Goal: Transaction & Acquisition: Purchase product/service

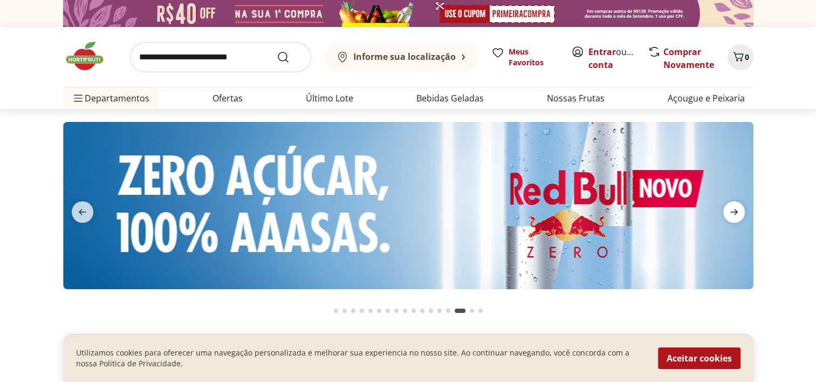
click at [737, 214] on icon "next" at bounding box center [734, 211] width 13 height 13
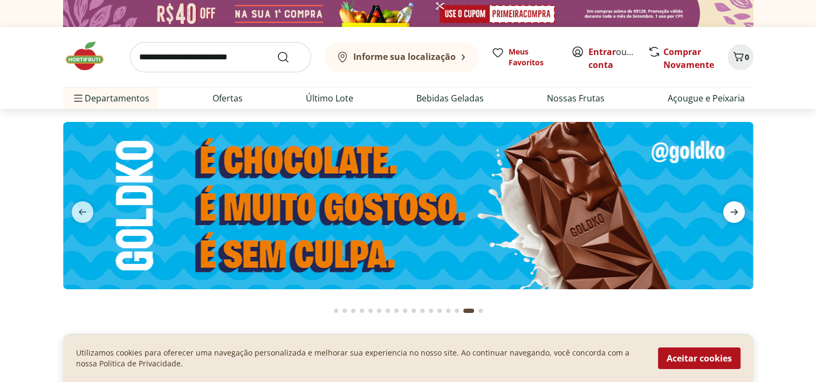
click at [736, 214] on icon "next" at bounding box center [734, 211] width 13 height 13
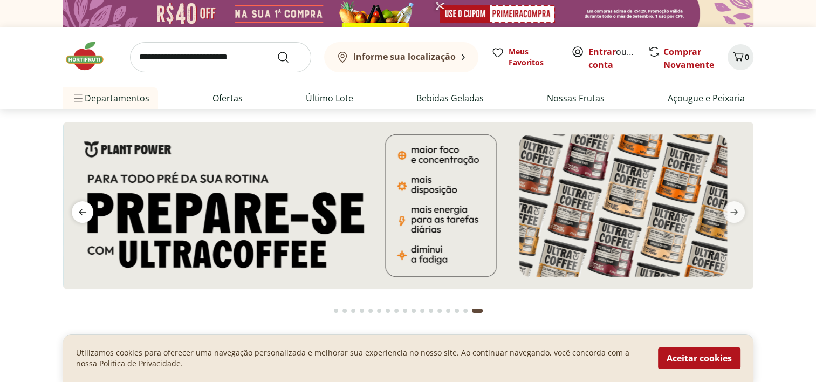
click at [82, 212] on icon "previous" at bounding box center [82, 211] width 13 height 13
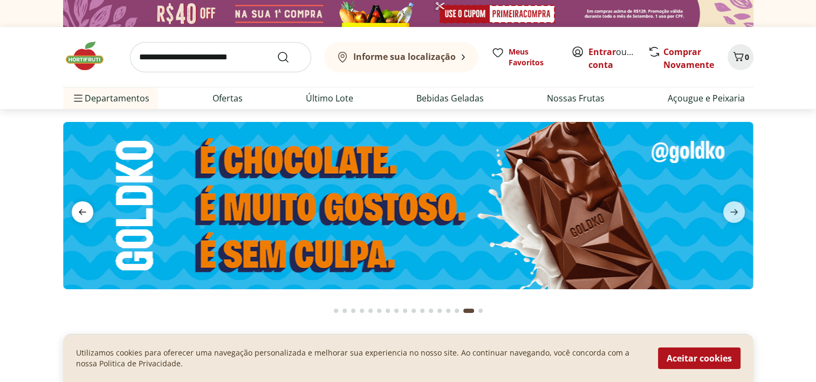
click at [81, 212] on icon "previous" at bounding box center [82, 211] width 13 height 13
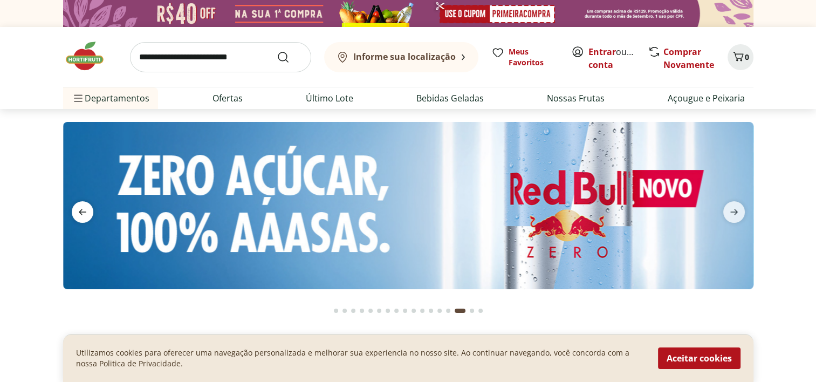
click at [81, 212] on icon "previous" at bounding box center [82, 211] width 13 height 13
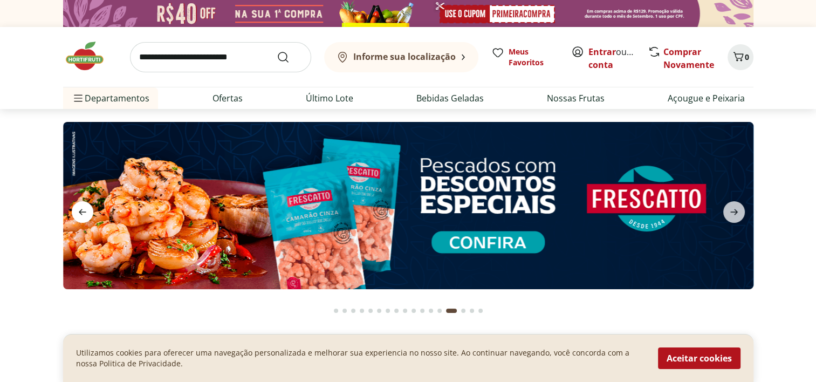
click at [81, 212] on icon "previous" at bounding box center [82, 211] width 13 height 13
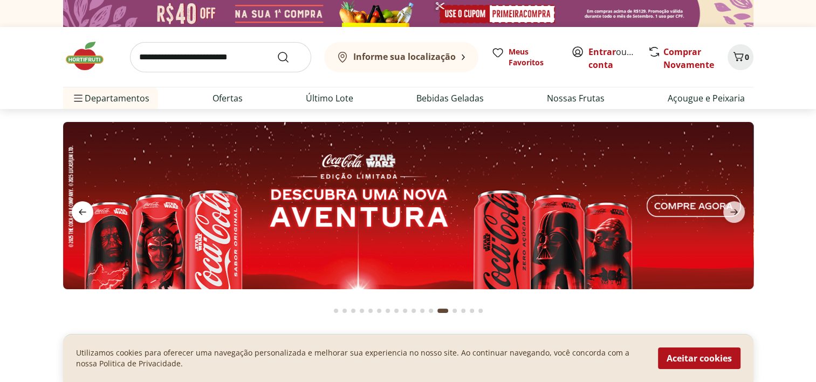
click at [81, 212] on icon "previous" at bounding box center [82, 211] width 13 height 13
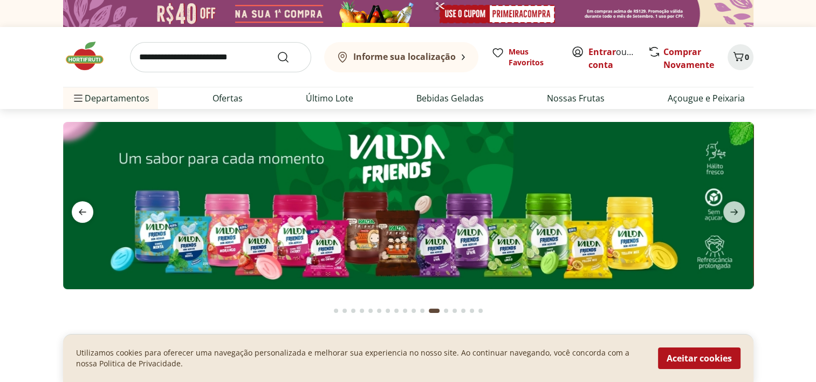
click at [81, 212] on icon "previous" at bounding box center [82, 211] width 13 height 13
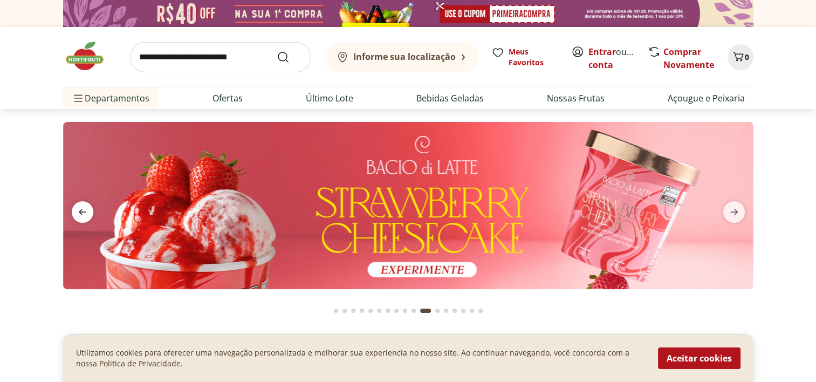
click at [81, 212] on icon "previous" at bounding box center [82, 211] width 13 height 13
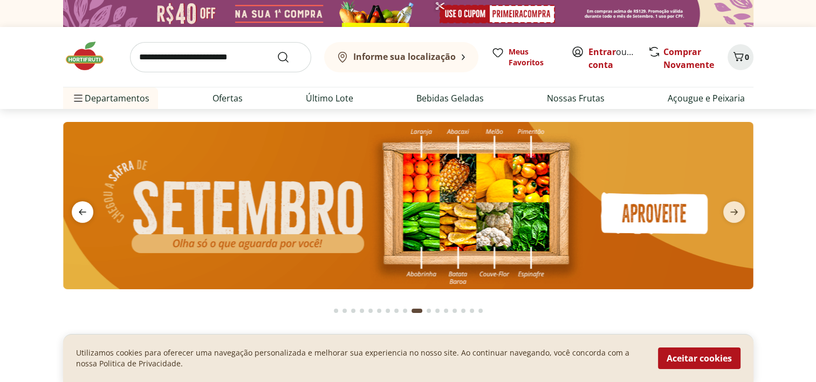
click at [81, 212] on icon "previous" at bounding box center [82, 211] width 13 height 13
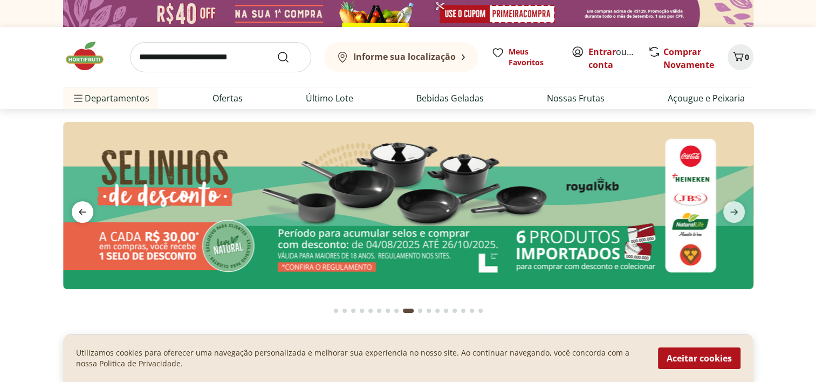
click at [81, 212] on icon "previous" at bounding box center [82, 211] width 13 height 13
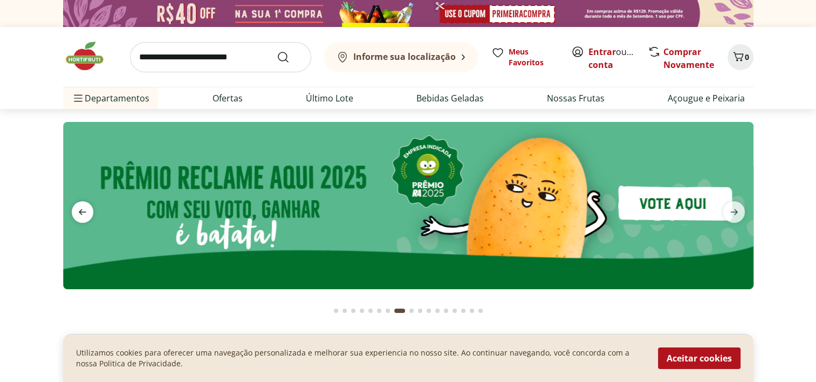
click at [81, 210] on icon "previous" at bounding box center [82, 211] width 13 height 13
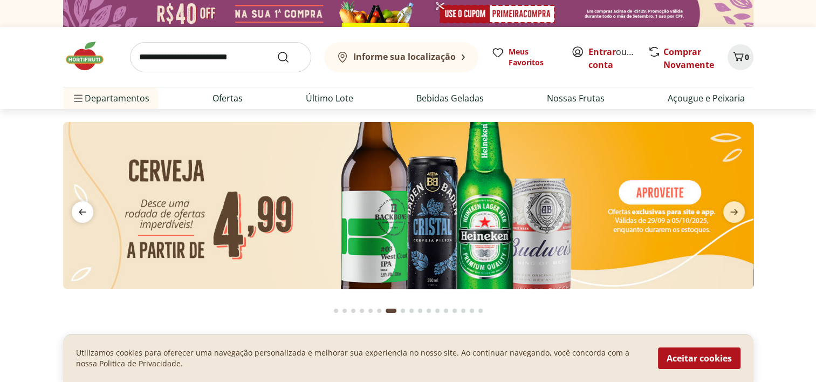
click at [81, 211] on icon "previous" at bounding box center [82, 211] width 13 height 13
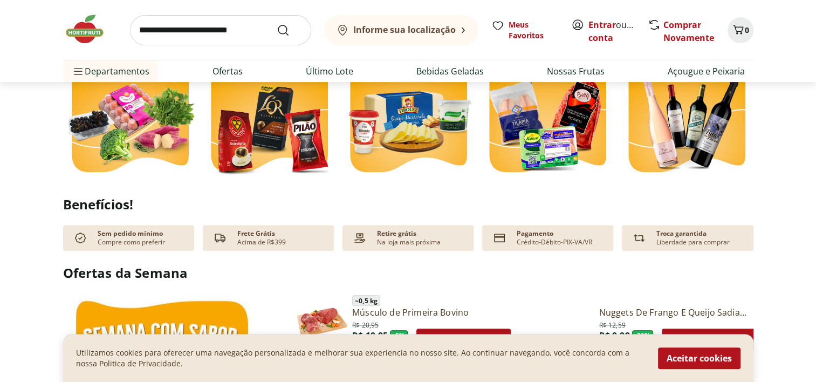
scroll to position [378, 0]
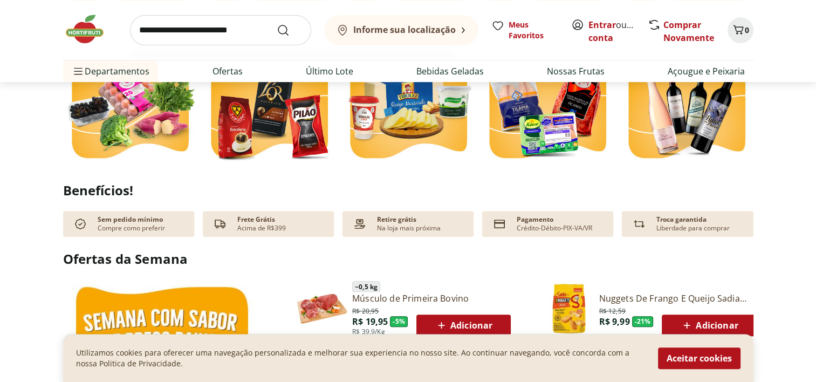
drag, startPoint x: 235, startPoint y: 32, endPoint x: 235, endPoint y: 26, distance: 6.5
click at [235, 33] on input "search" at bounding box center [220, 30] width 181 height 30
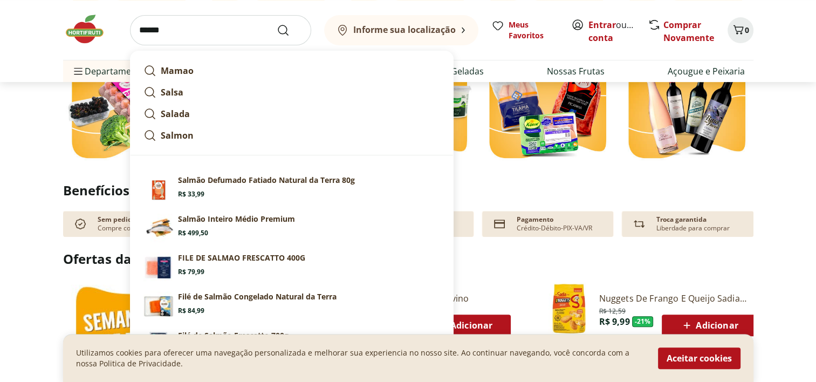
type input "******"
click at [277, 24] on button "Submit Search" at bounding box center [290, 30] width 26 height 13
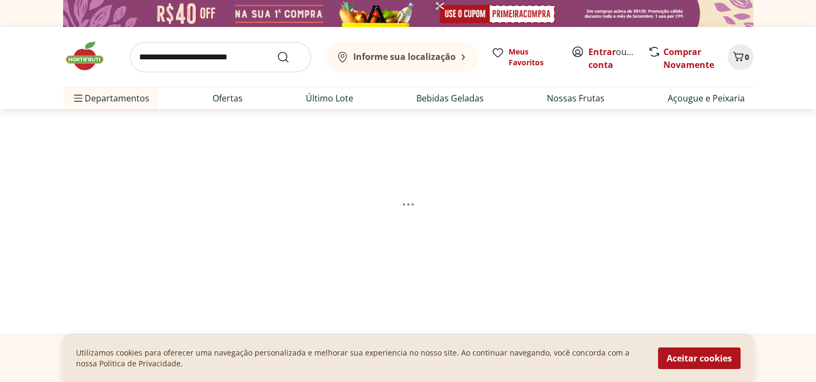
select select "**********"
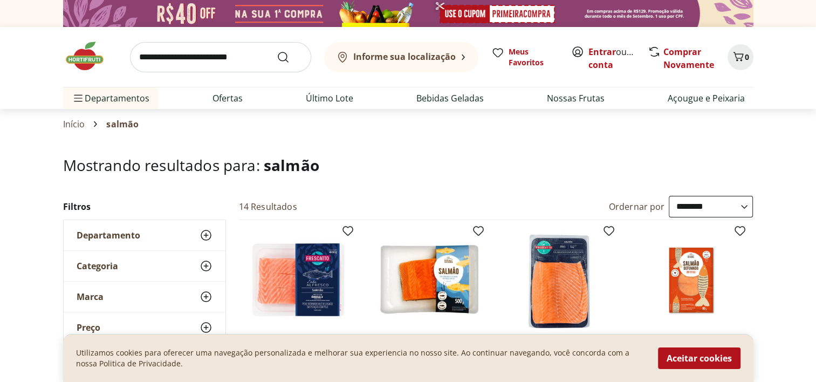
click at [203, 53] on input "search" at bounding box center [220, 57] width 181 height 30
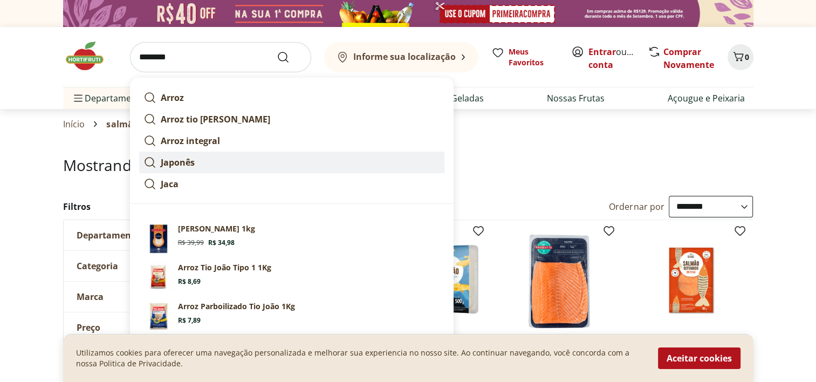
click at [160, 157] on link "Japonês" at bounding box center [291, 163] width 305 height 22
type input "*******"
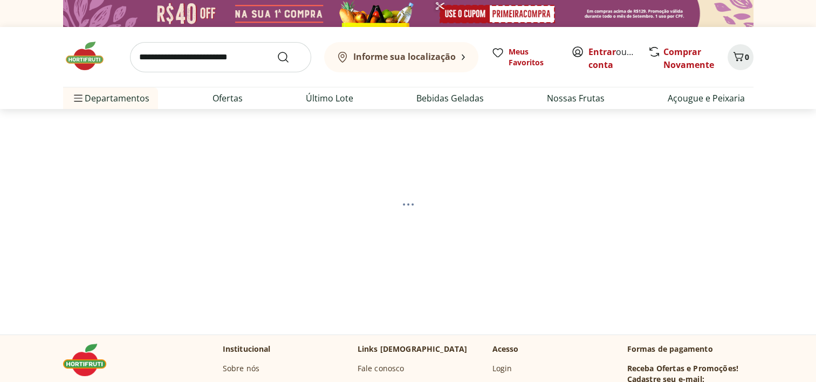
select select "**********"
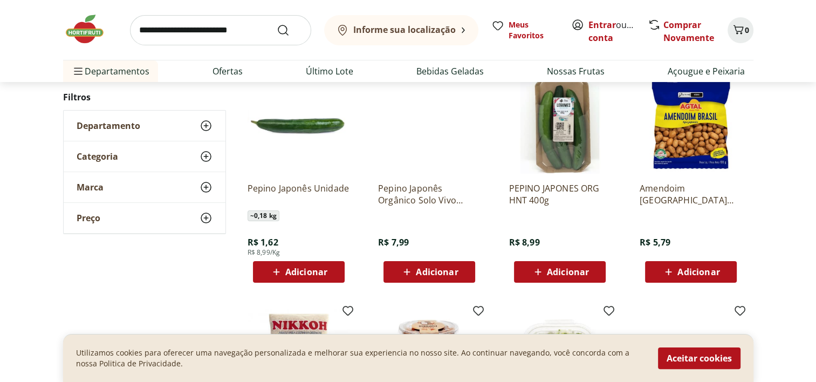
scroll to position [162, 0]
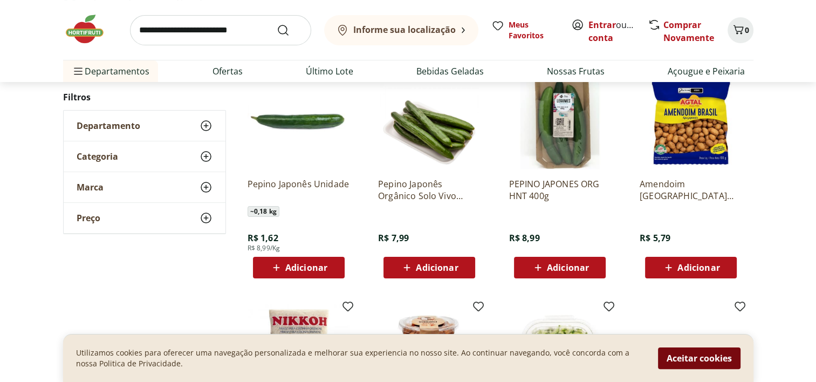
click at [724, 354] on button "Aceitar cookies" at bounding box center [699, 358] width 83 height 22
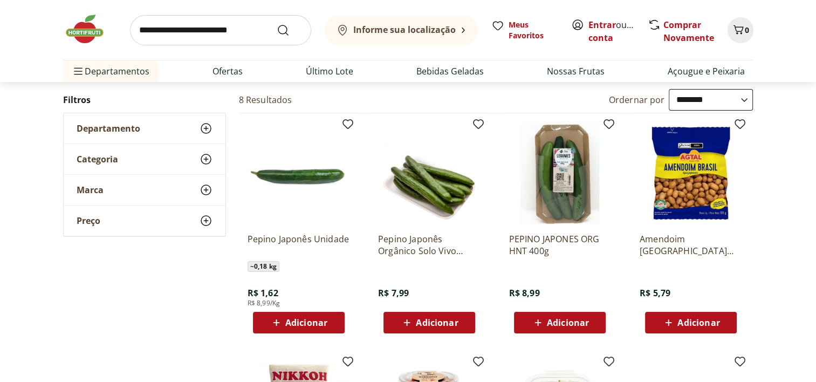
scroll to position [0, 0]
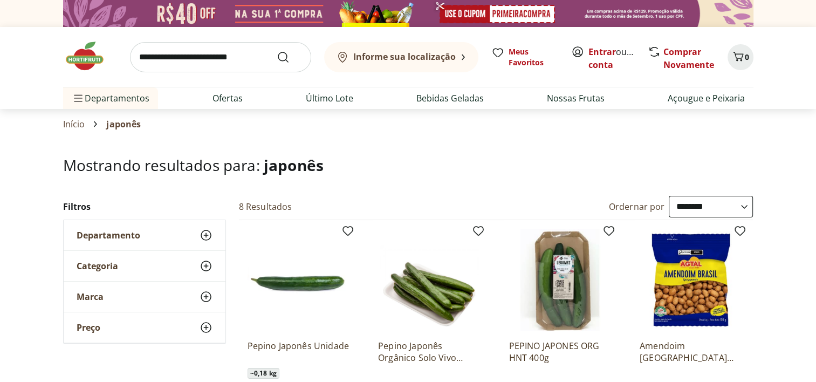
click at [71, 128] on link "Início" at bounding box center [74, 124] width 22 height 10
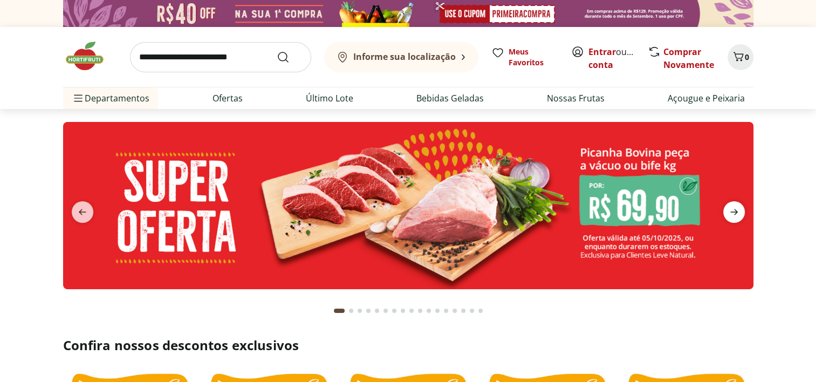
click at [733, 205] on icon "next" at bounding box center [734, 211] width 13 height 13
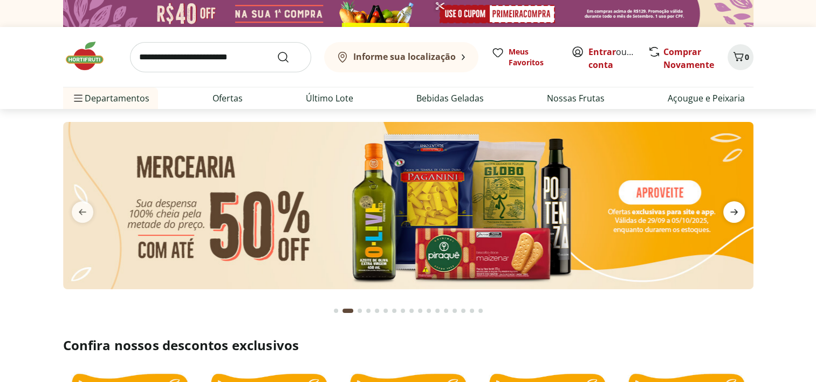
click at [733, 205] on icon "next" at bounding box center [734, 211] width 13 height 13
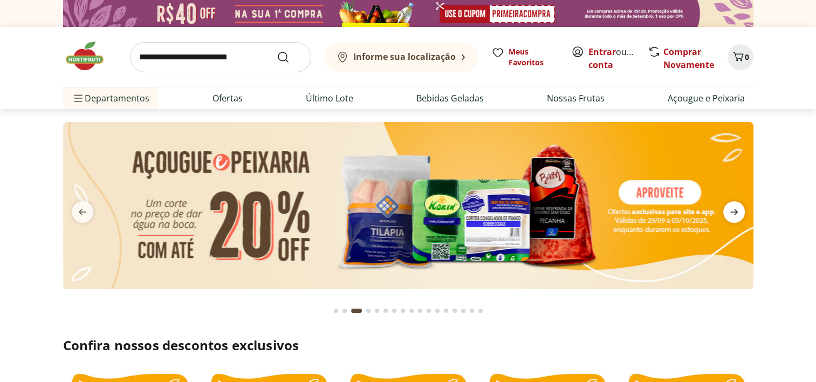
click at [733, 205] on icon "next" at bounding box center [734, 211] width 13 height 13
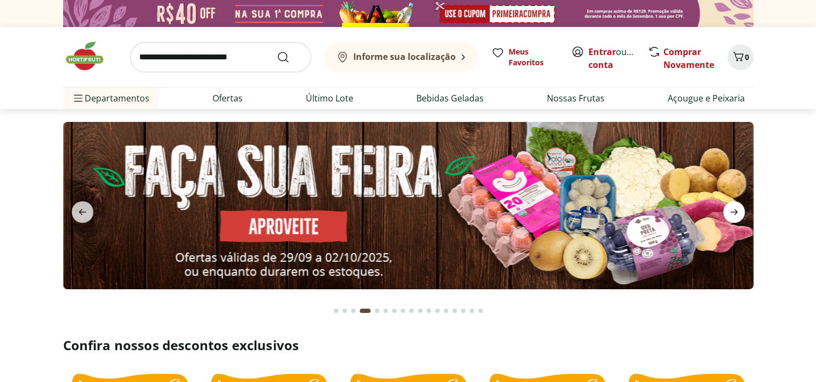
click at [733, 205] on icon "next" at bounding box center [734, 211] width 13 height 13
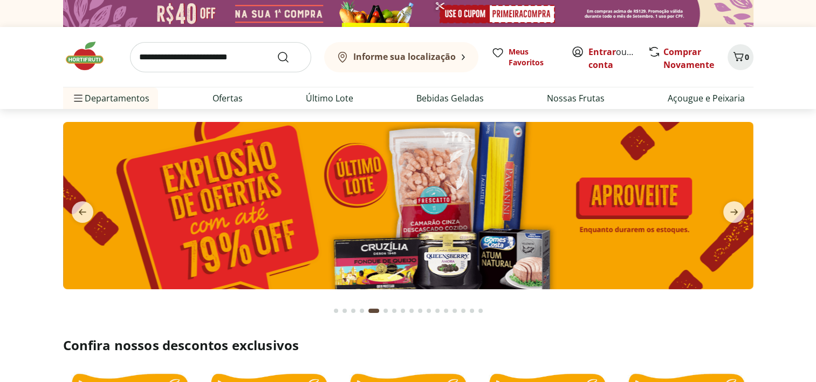
click at [586, 197] on img at bounding box center [408, 205] width 690 height 167
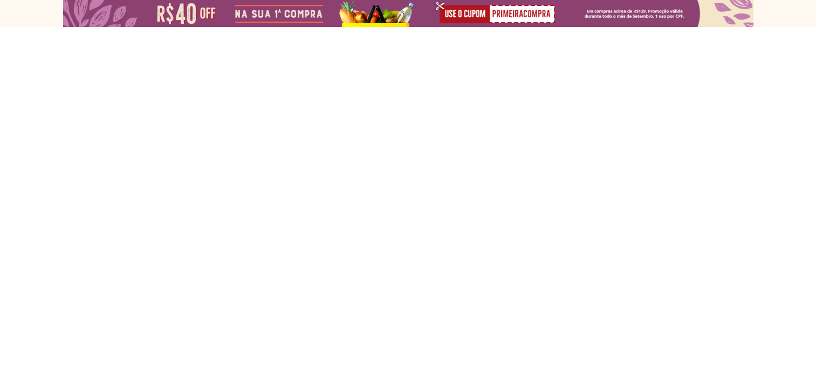
select select "**********"
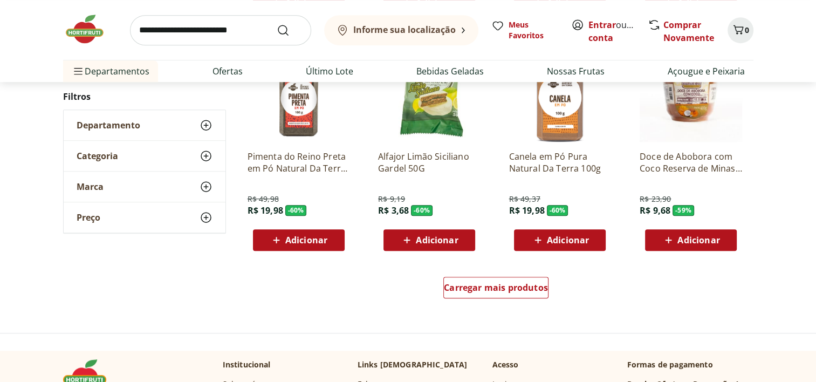
scroll to position [647, 0]
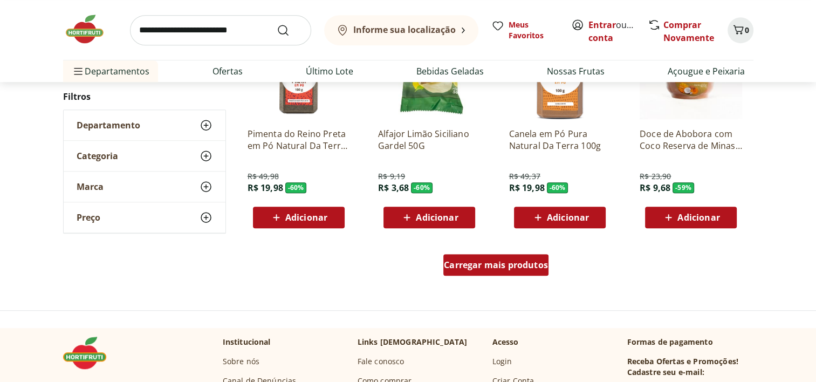
click at [451, 262] on span "Carregar mais produtos" at bounding box center [496, 264] width 104 height 9
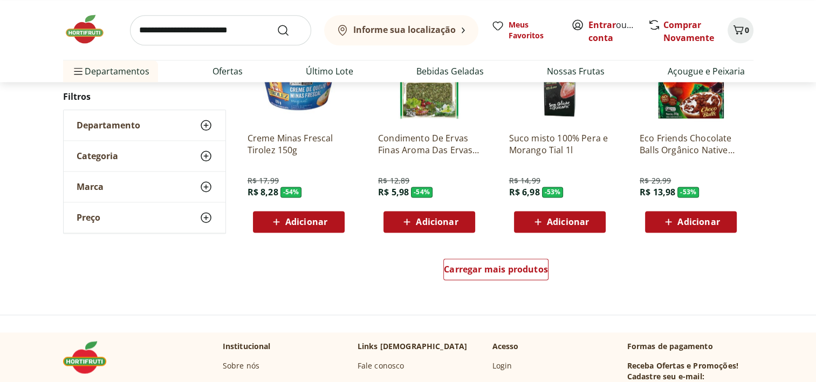
scroll to position [1348, 0]
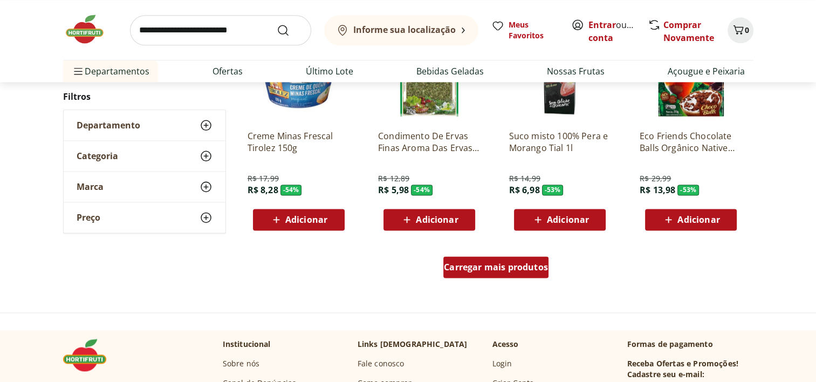
click at [526, 263] on span "Carregar mais produtos" at bounding box center [496, 267] width 104 height 9
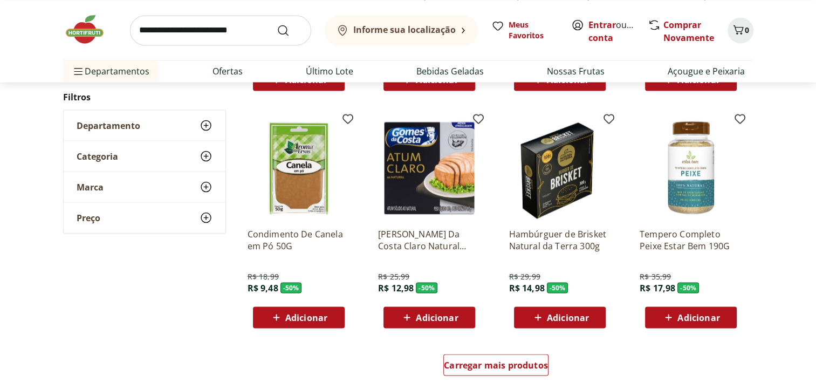
scroll to position [2049, 0]
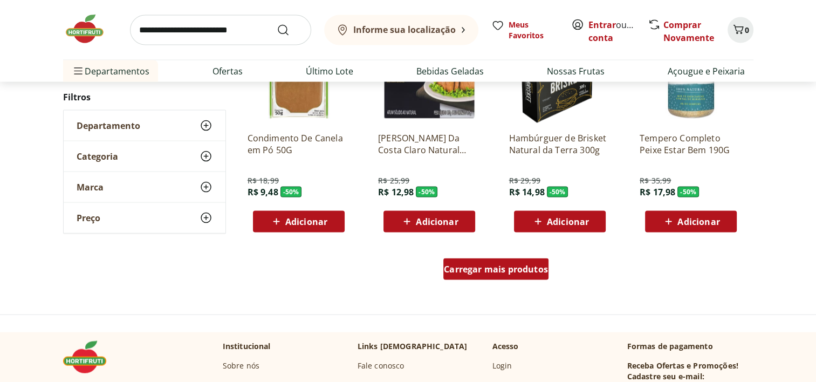
click at [508, 270] on span "Carregar mais produtos" at bounding box center [496, 269] width 104 height 9
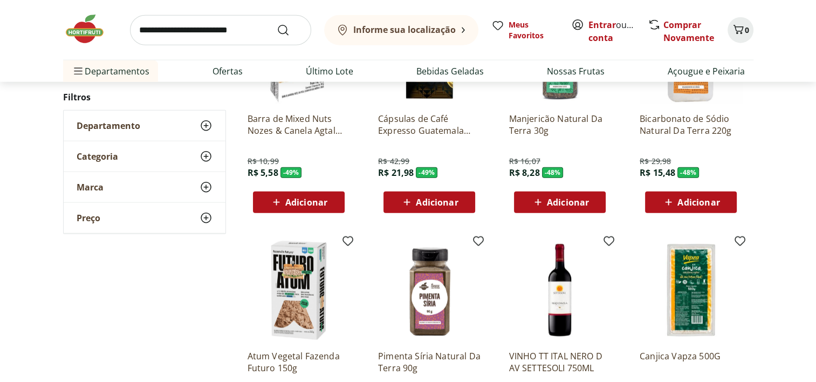
scroll to position [2750, 0]
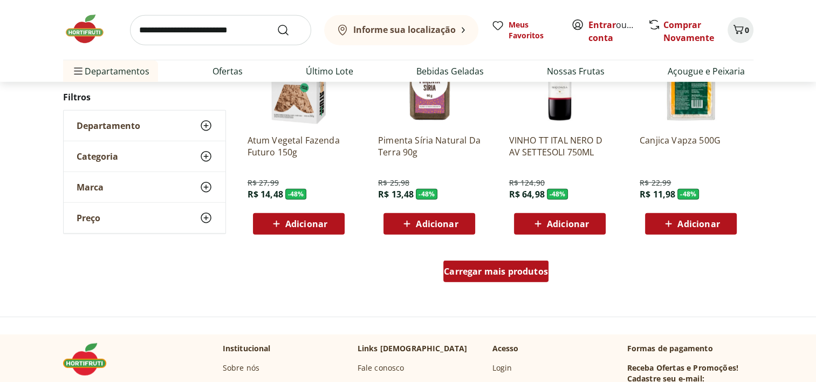
click at [518, 276] on span "Carregar mais produtos" at bounding box center [496, 271] width 104 height 9
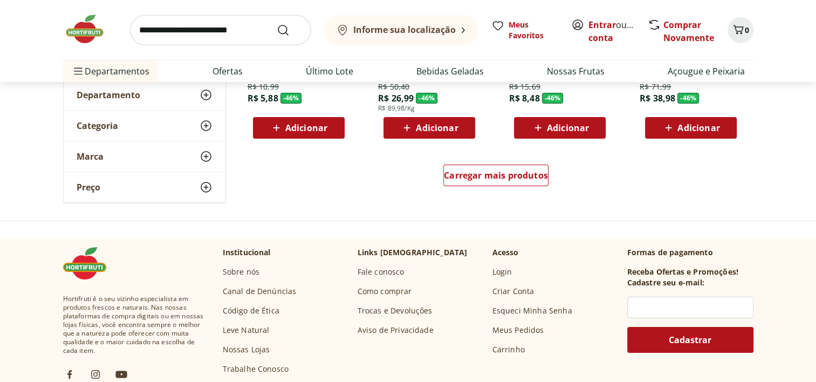
scroll to position [3559, 0]
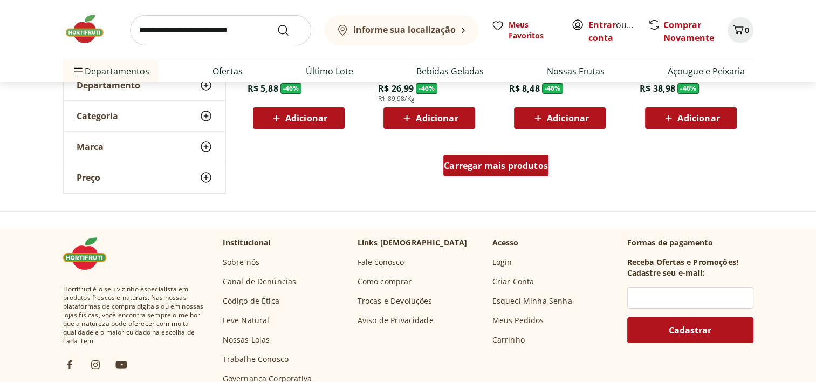
click at [486, 173] on div "Carregar mais produtos" at bounding box center [495, 166] width 105 height 22
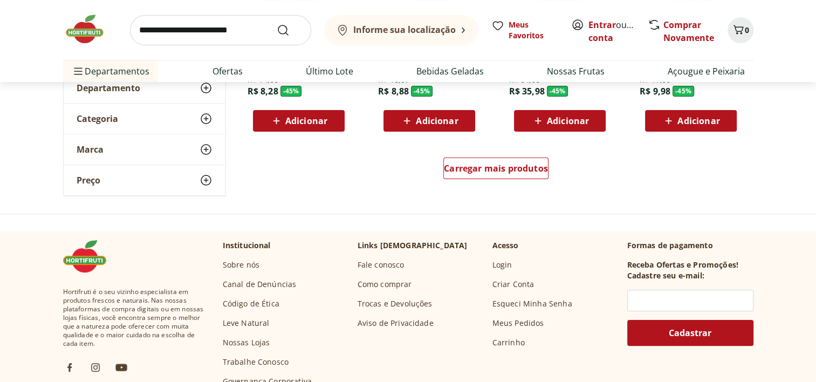
scroll to position [4260, 0]
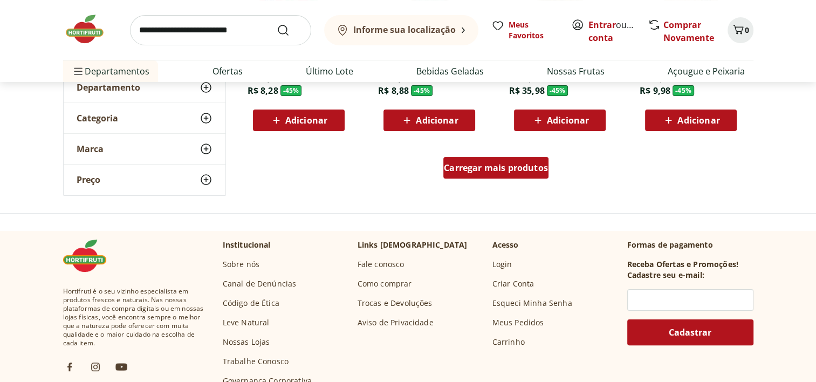
click at [533, 171] on span "Carregar mais produtos" at bounding box center [496, 167] width 104 height 9
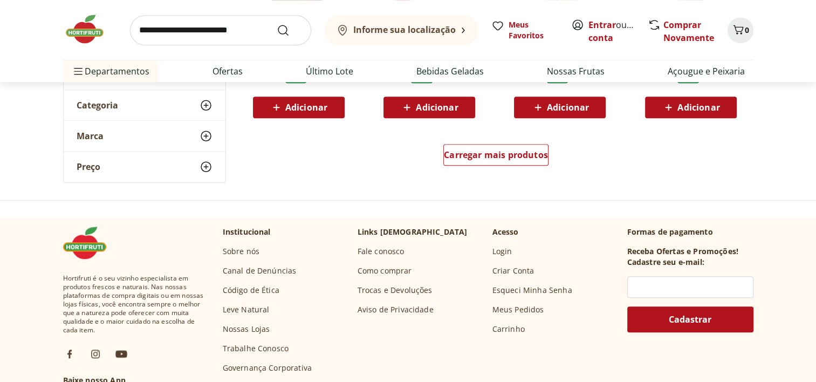
scroll to position [5015, 0]
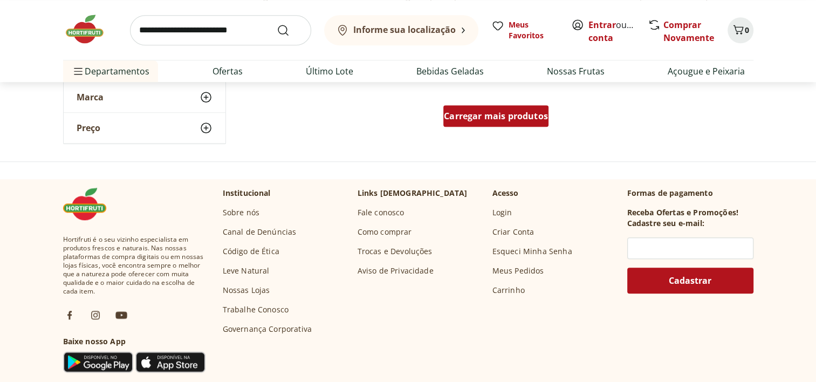
click at [511, 112] on span "Carregar mais produtos" at bounding box center [496, 116] width 104 height 9
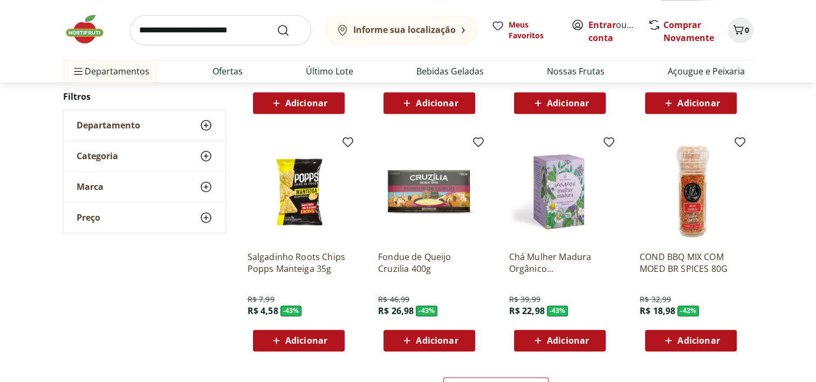
scroll to position [5663, 0]
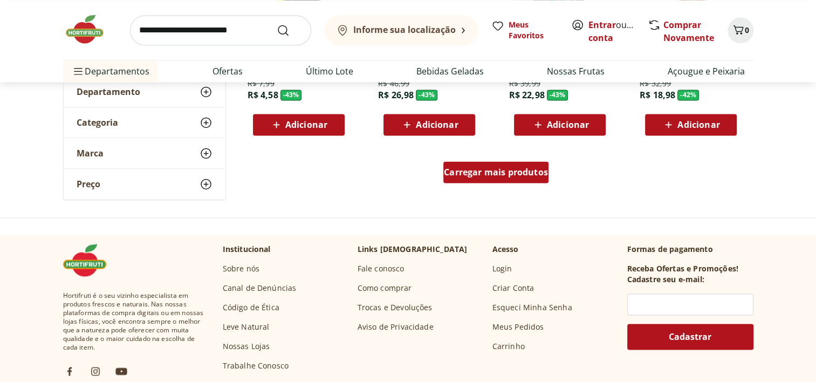
click at [531, 171] on span "Carregar mais produtos" at bounding box center [496, 172] width 104 height 9
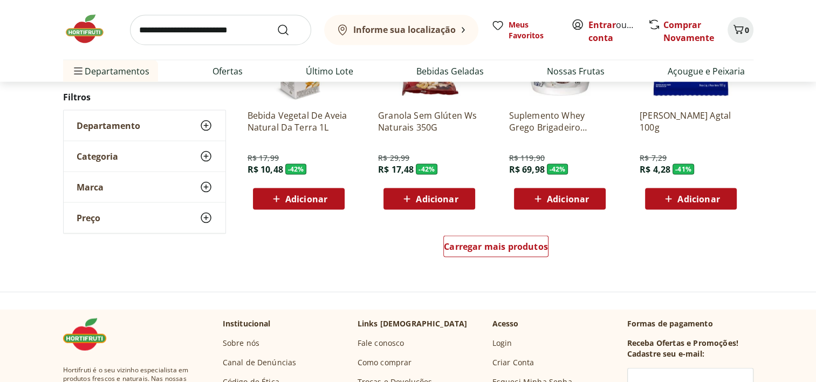
scroll to position [6310, 0]
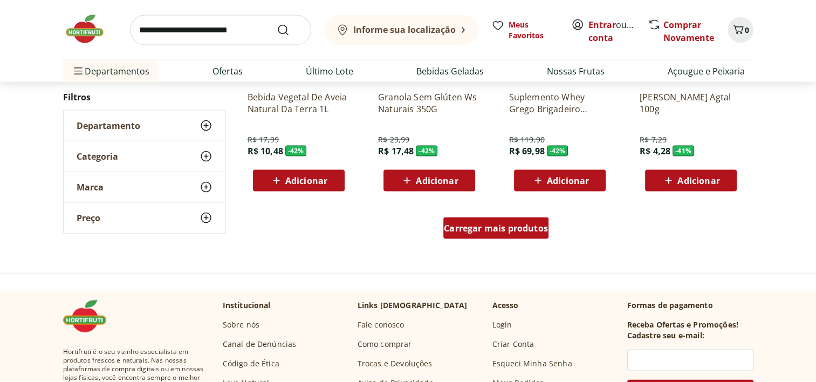
click at [522, 224] on span "Carregar mais produtos" at bounding box center [496, 228] width 104 height 9
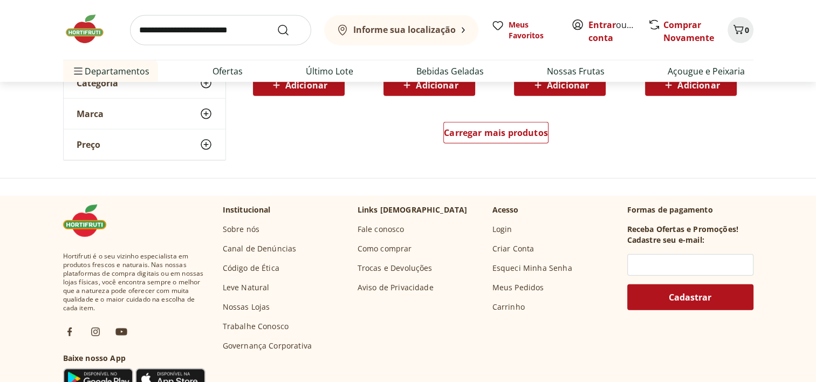
scroll to position [7119, 0]
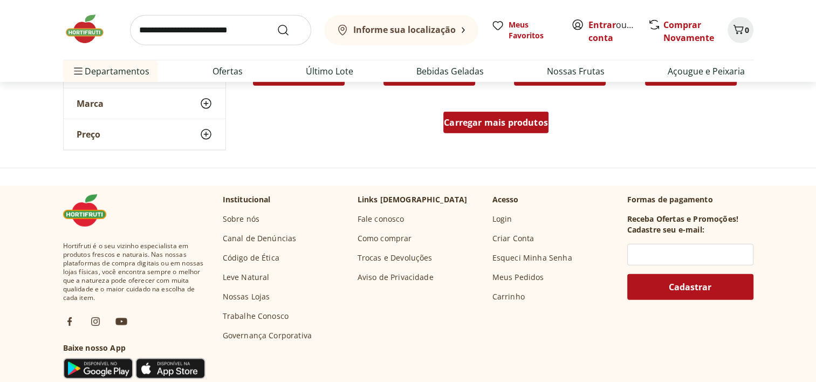
click at [504, 119] on span "Carregar mais produtos" at bounding box center [496, 122] width 104 height 9
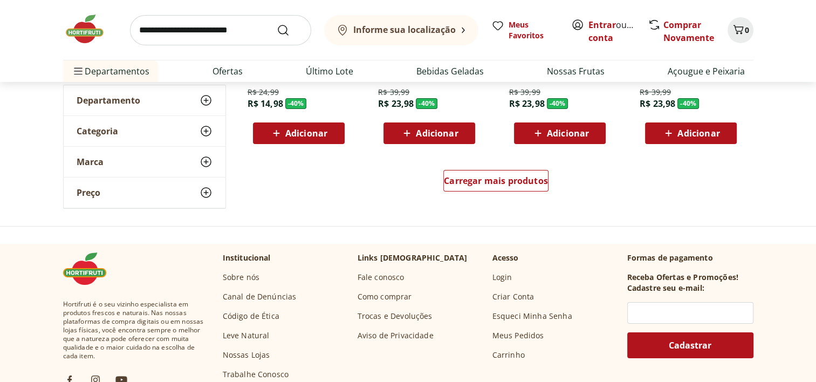
scroll to position [7766, 0]
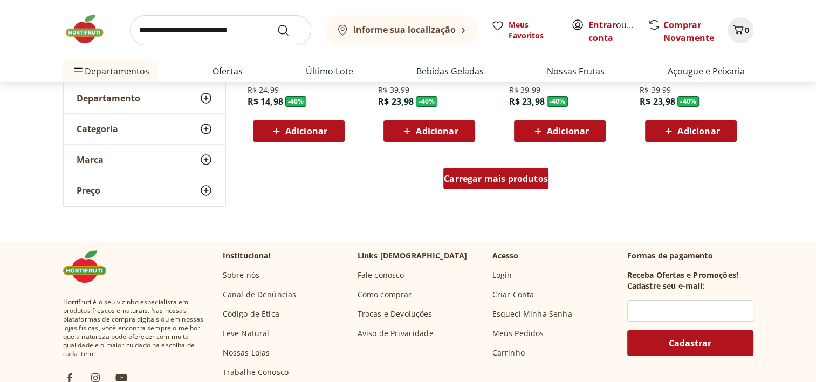
click at [500, 176] on span "Carregar mais produtos" at bounding box center [496, 178] width 104 height 9
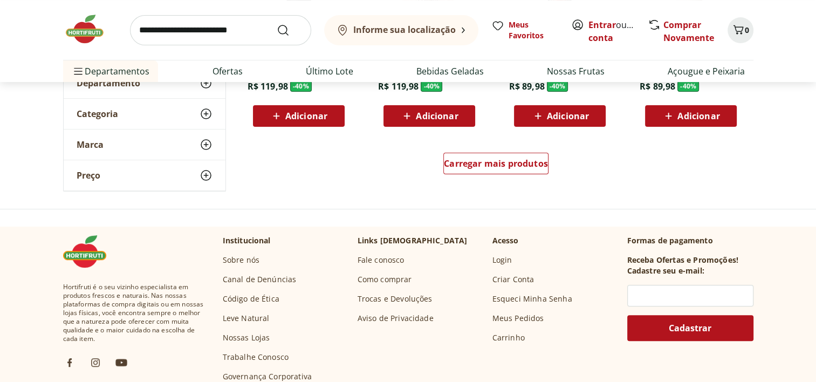
scroll to position [8521, 0]
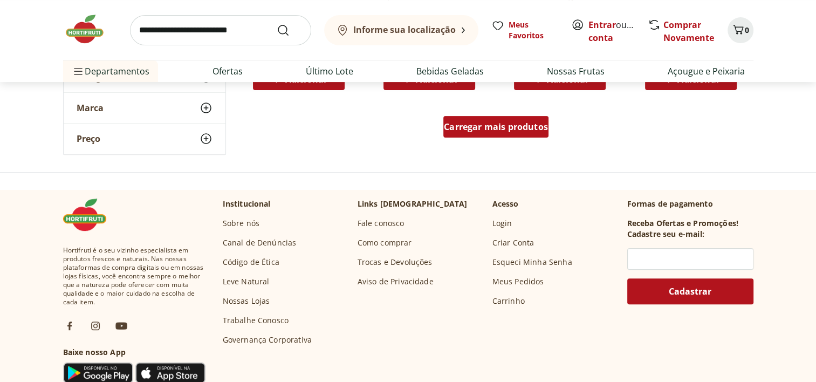
click at [509, 119] on div "Carregar mais produtos" at bounding box center [495, 127] width 105 height 22
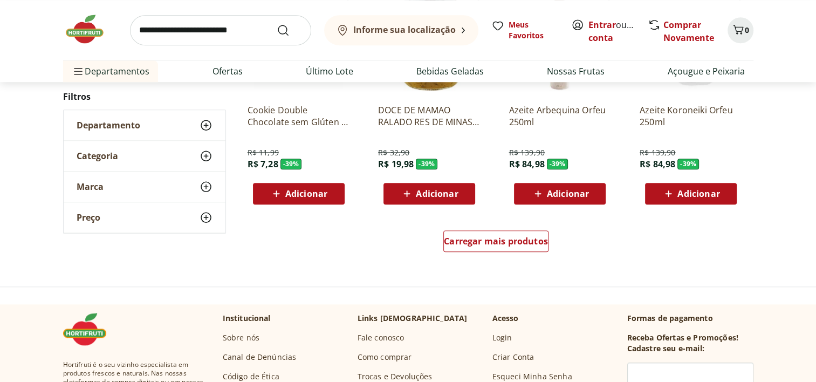
scroll to position [9114, 0]
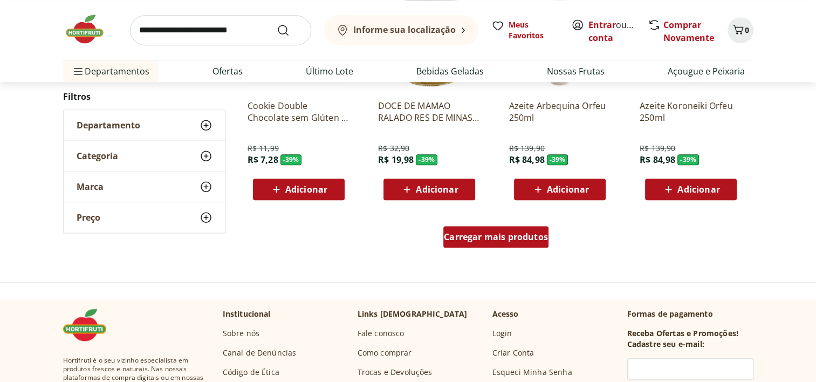
click at [507, 236] on span "Carregar mais produtos" at bounding box center [496, 236] width 104 height 9
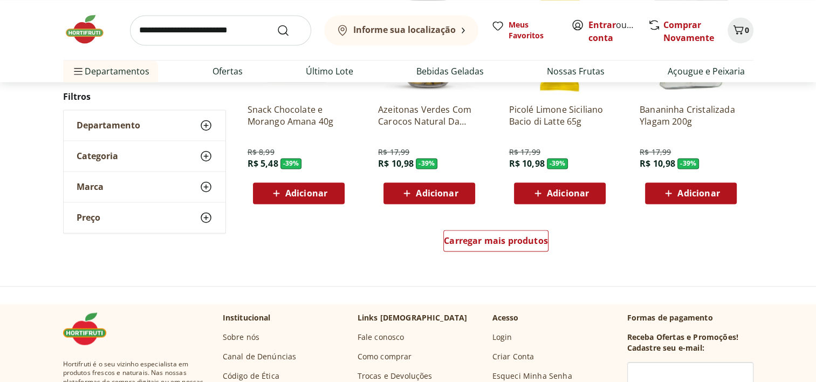
scroll to position [9815, 0]
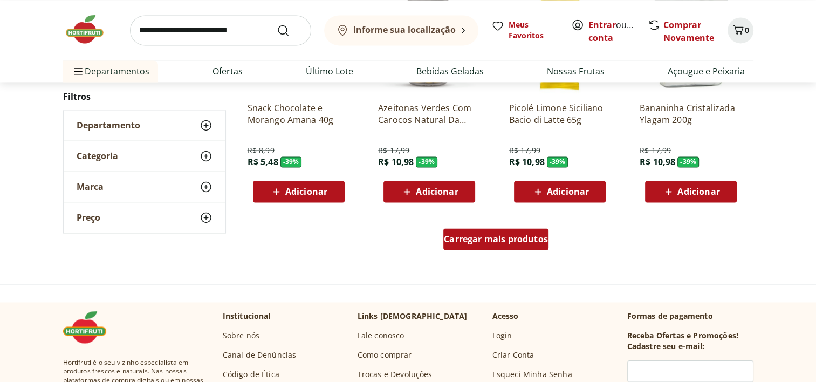
click at [511, 239] on span "Carregar mais produtos" at bounding box center [496, 239] width 104 height 9
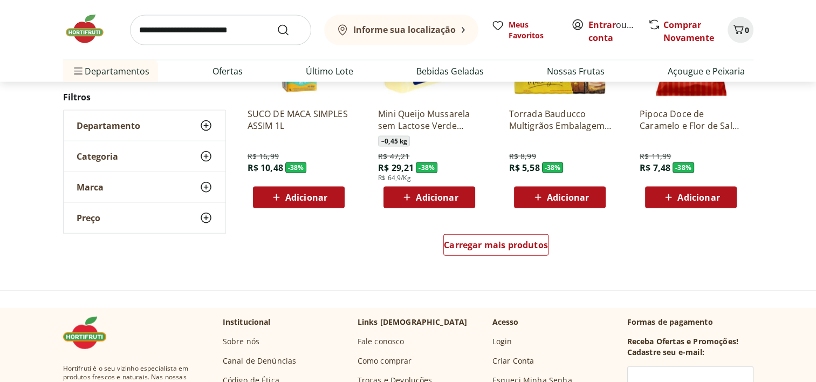
scroll to position [10516, 0]
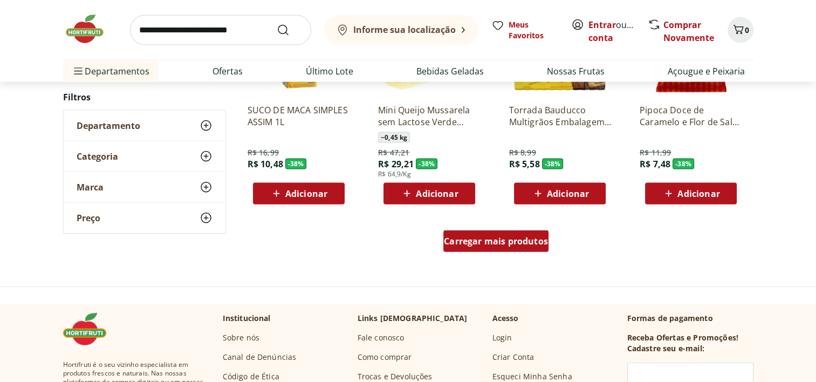
click at [537, 242] on span "Carregar mais produtos" at bounding box center [496, 241] width 104 height 9
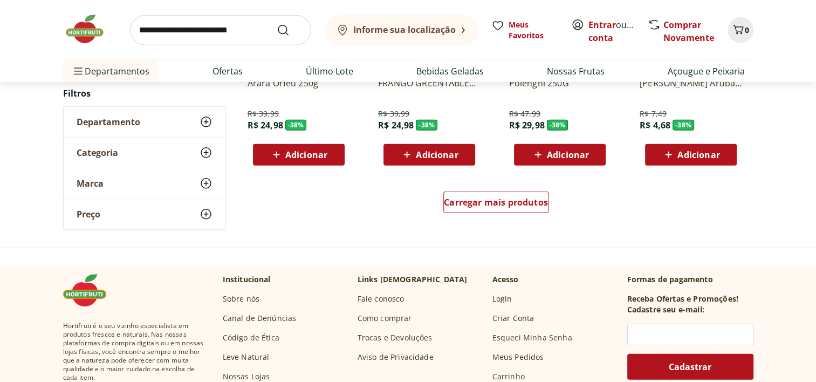
scroll to position [11271, 0]
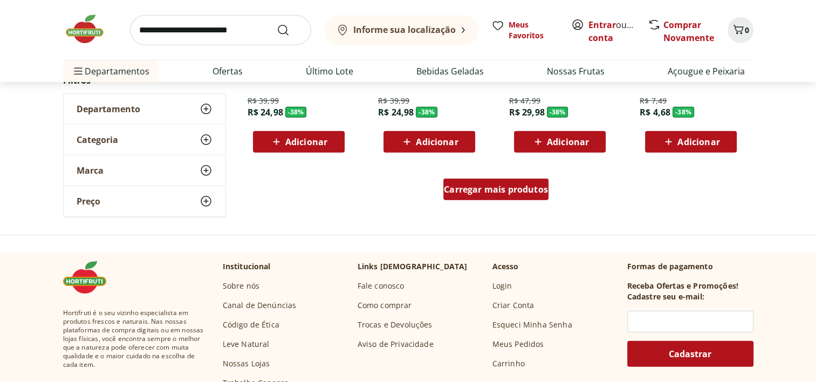
click at [538, 193] on span "Carregar mais produtos" at bounding box center [496, 189] width 104 height 9
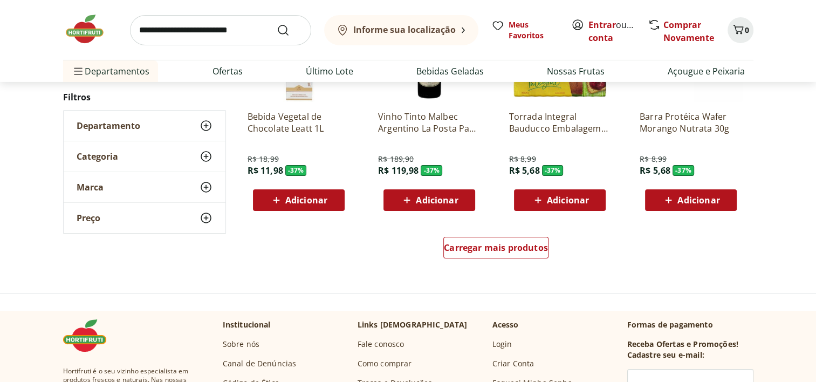
scroll to position [11972, 0]
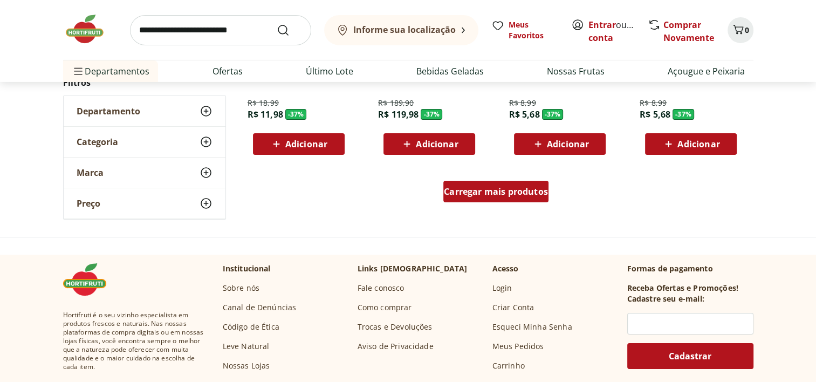
click at [512, 197] on div "Carregar mais produtos" at bounding box center [495, 192] width 105 height 22
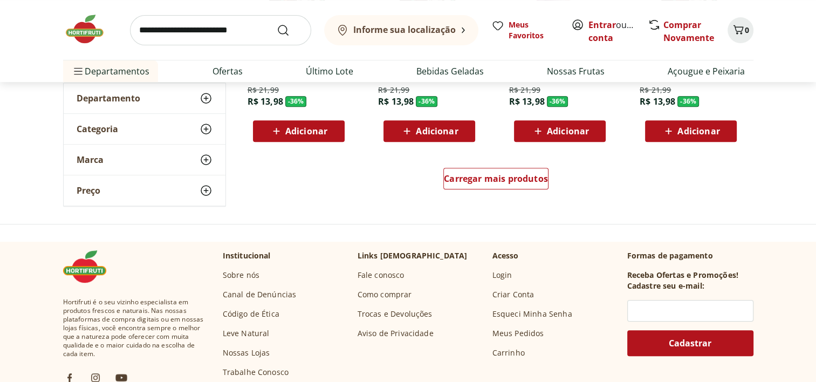
scroll to position [12728, 0]
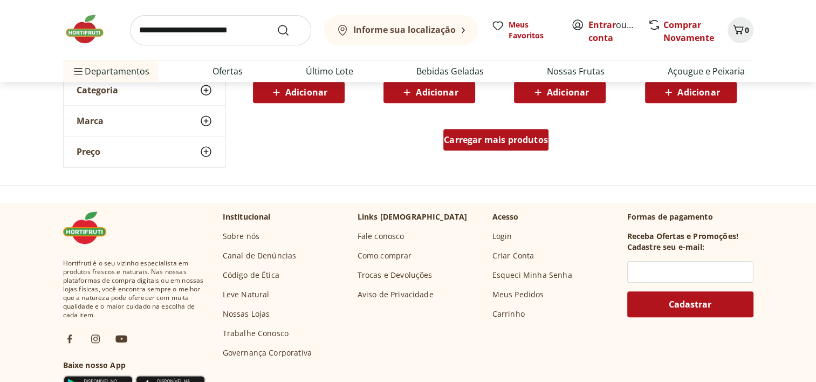
click at [531, 142] on span "Carregar mais produtos" at bounding box center [496, 139] width 104 height 9
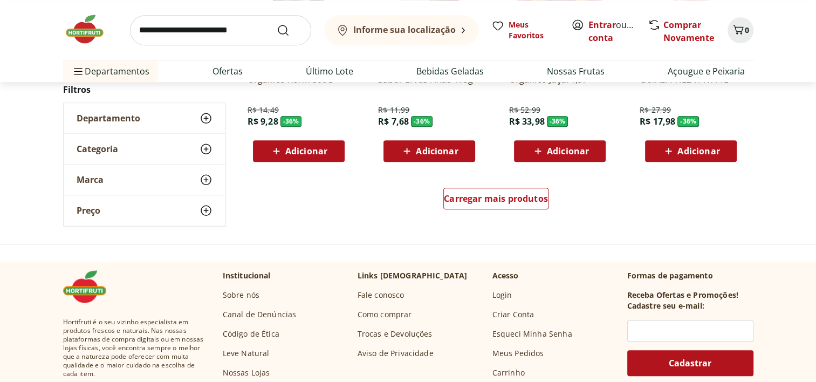
scroll to position [13375, 0]
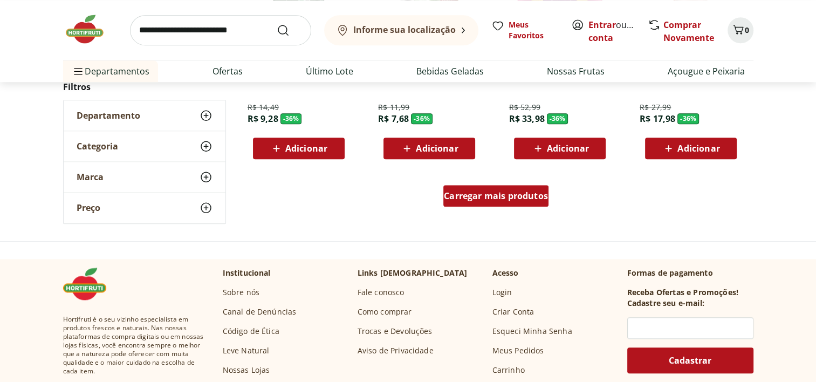
click at [539, 193] on span "Carregar mais produtos" at bounding box center [496, 195] width 104 height 9
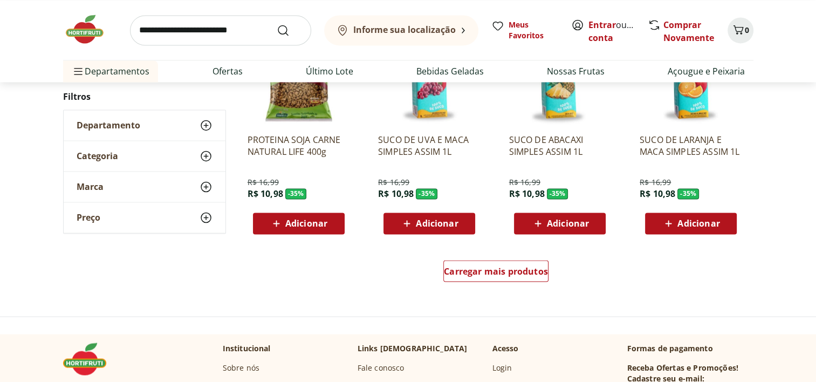
scroll to position [14022, 0]
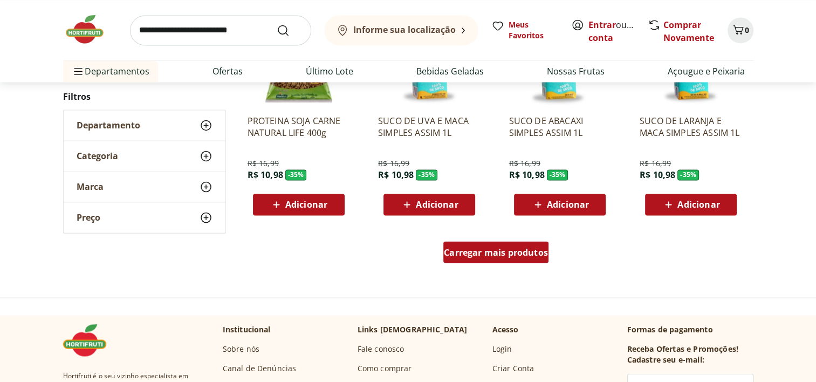
click at [539, 248] on span "Carregar mais produtos" at bounding box center [496, 252] width 104 height 9
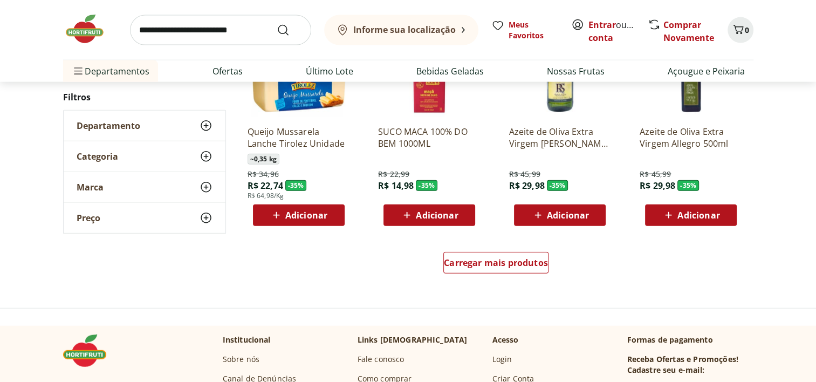
scroll to position [14723, 0]
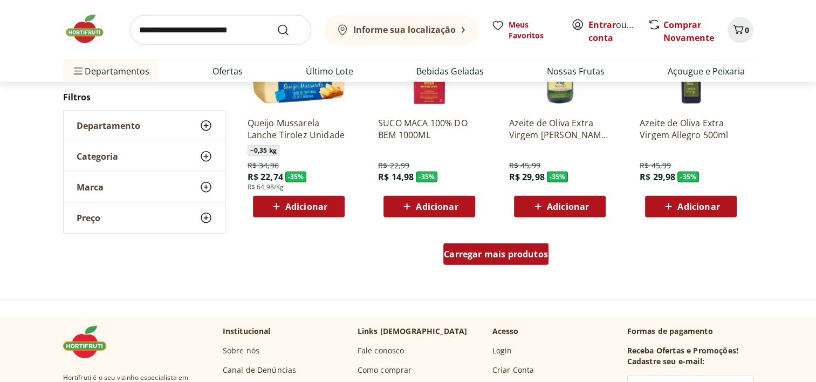
click at [526, 250] on span "Carregar mais produtos" at bounding box center [496, 254] width 104 height 9
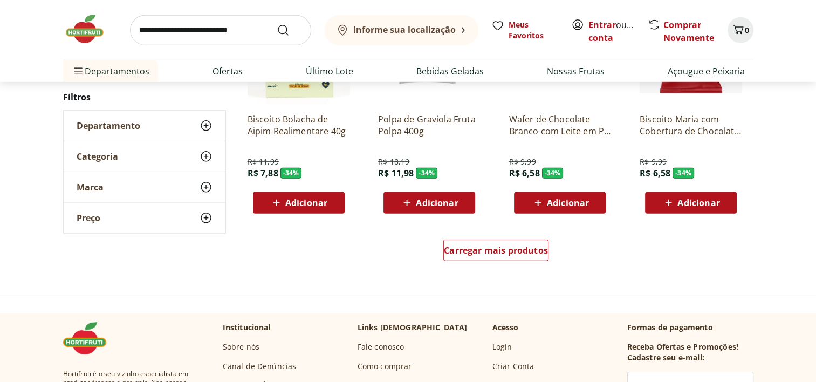
scroll to position [15478, 0]
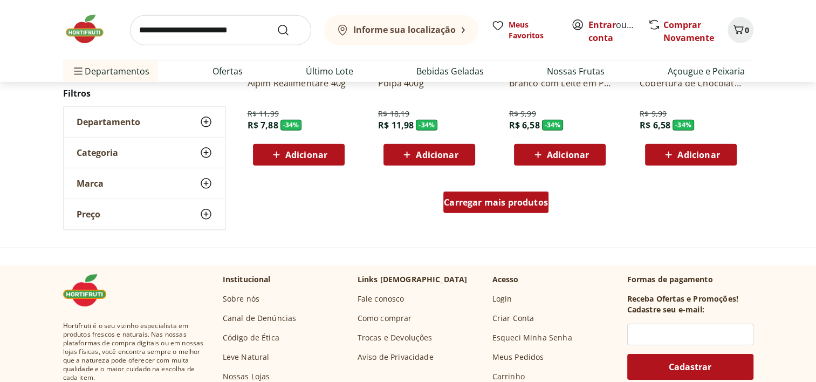
click at [517, 195] on div "Carregar mais produtos" at bounding box center [495, 202] width 105 height 22
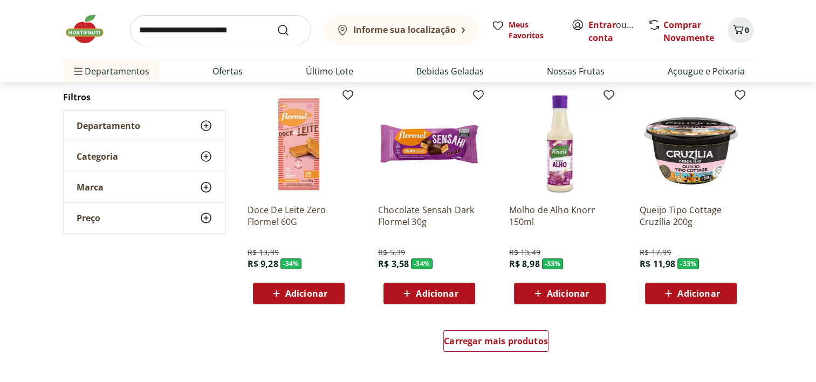
scroll to position [16125, 0]
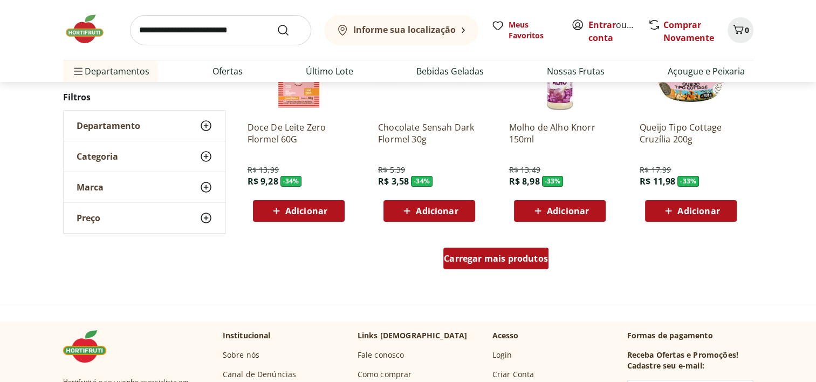
click at [522, 257] on span "Carregar mais produtos" at bounding box center [496, 258] width 104 height 9
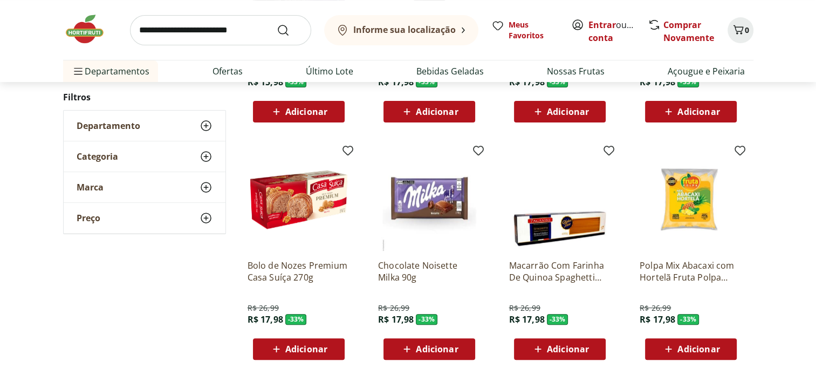
scroll to position [16718, 0]
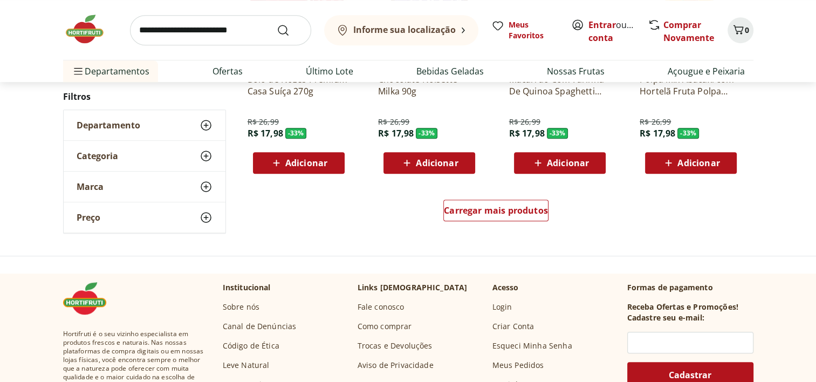
scroll to position [16880, 0]
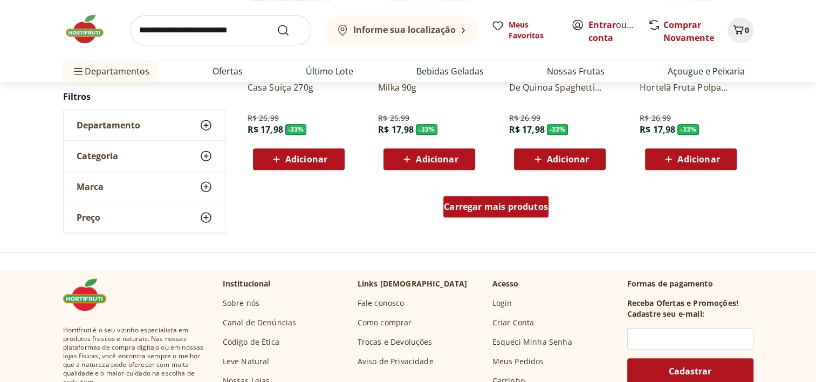
click at [507, 197] on div "Carregar mais produtos" at bounding box center [495, 207] width 105 height 22
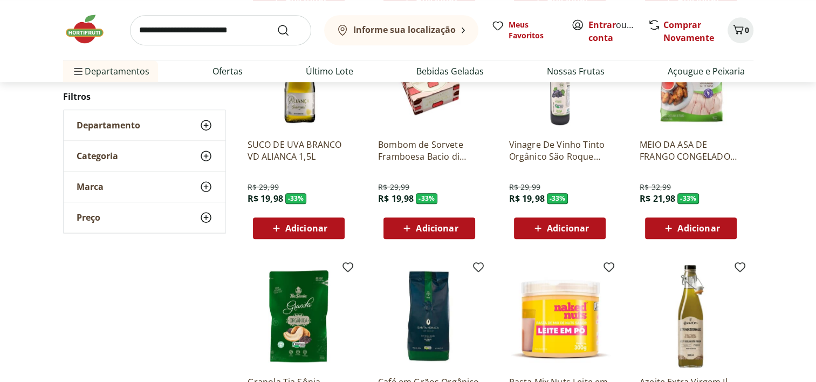
scroll to position [17042, 0]
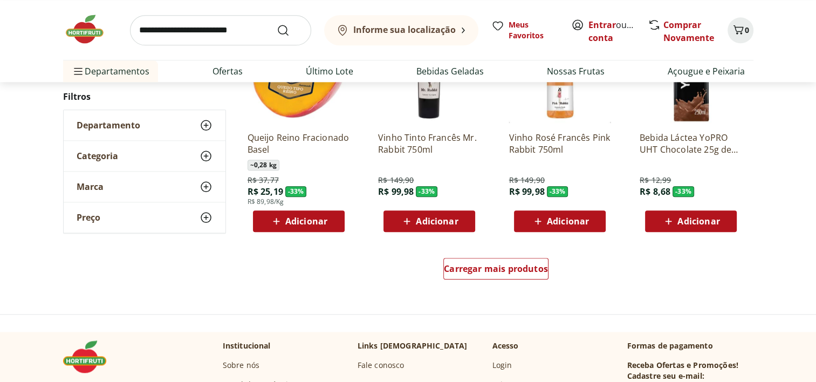
scroll to position [17527, 0]
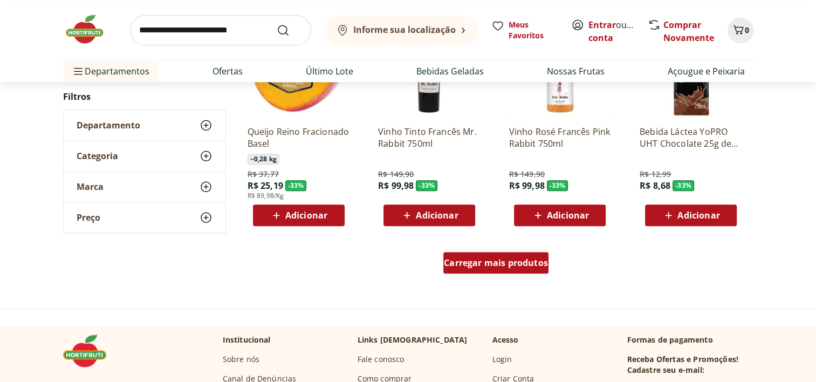
click at [495, 265] on span "Carregar mais produtos" at bounding box center [496, 262] width 104 height 9
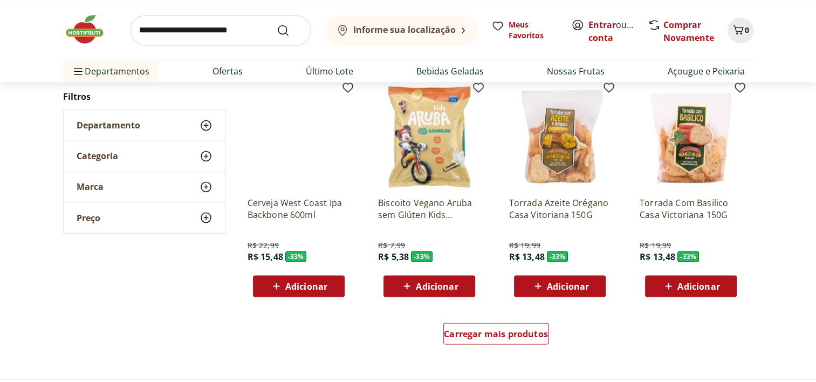
scroll to position [18174, 0]
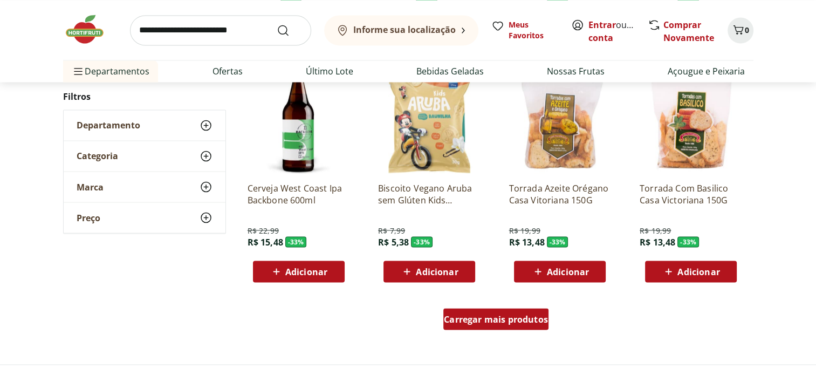
click at [492, 315] on span "Carregar mais produtos" at bounding box center [496, 318] width 104 height 9
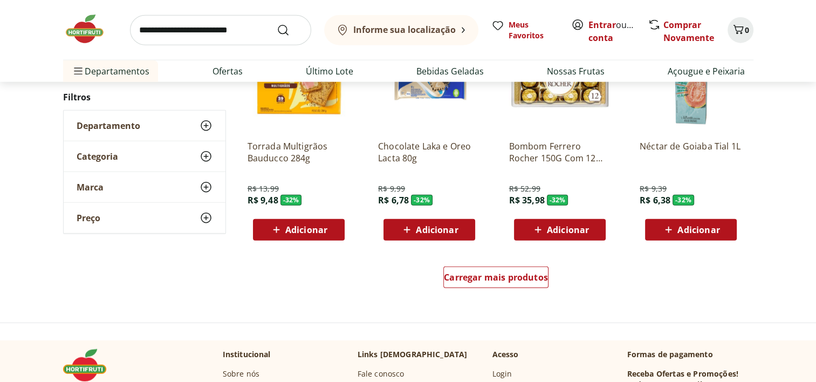
scroll to position [18929, 0]
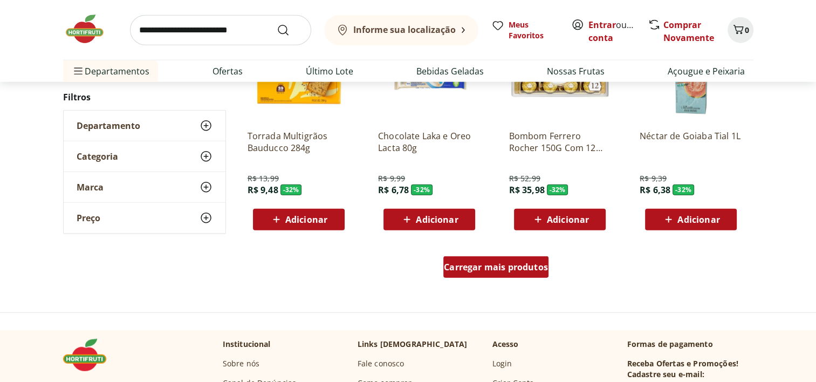
click at [514, 273] on div "Carregar mais produtos" at bounding box center [495, 267] width 105 height 22
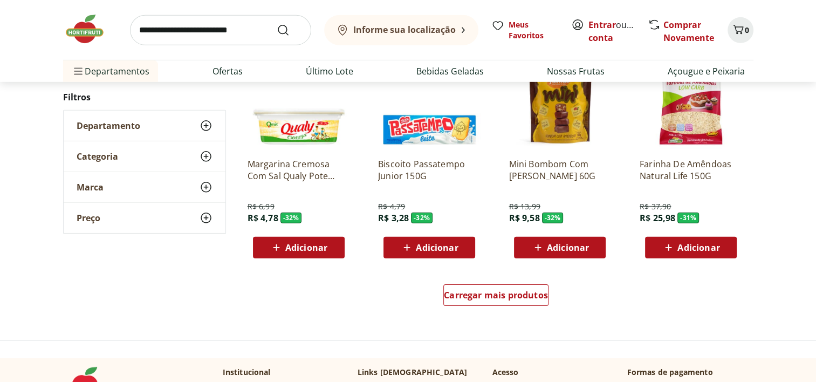
scroll to position [19631, 0]
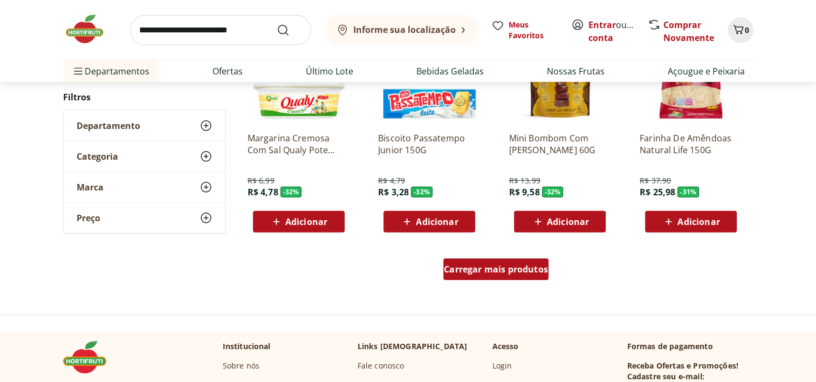
click at [511, 269] on span "Carregar mais produtos" at bounding box center [496, 269] width 104 height 9
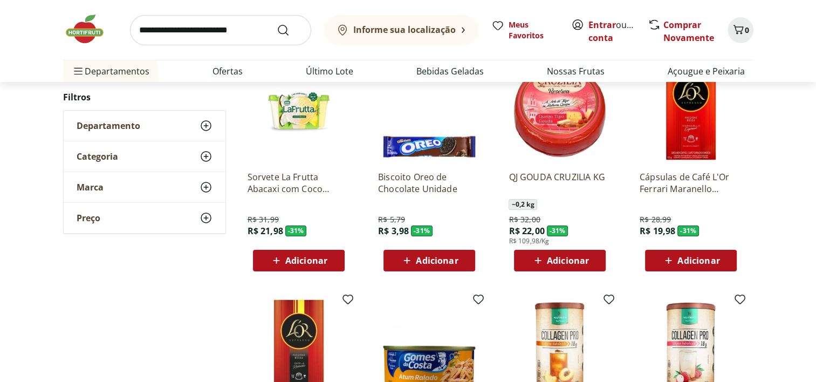
scroll to position [19846, 0]
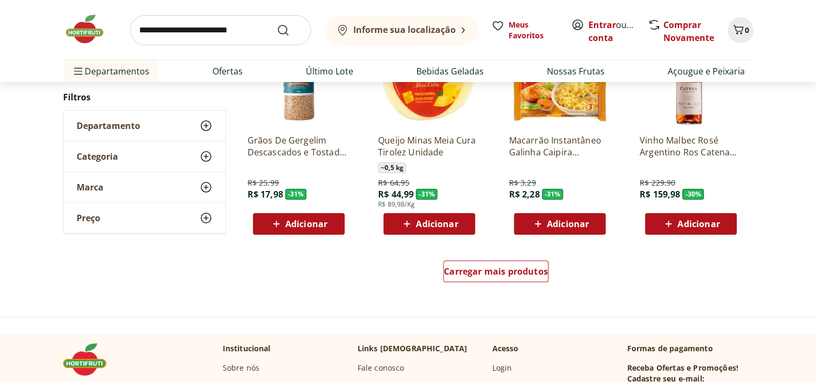
scroll to position [20332, 0]
click at [526, 276] on span "Carregar mais produtos" at bounding box center [496, 271] width 104 height 9
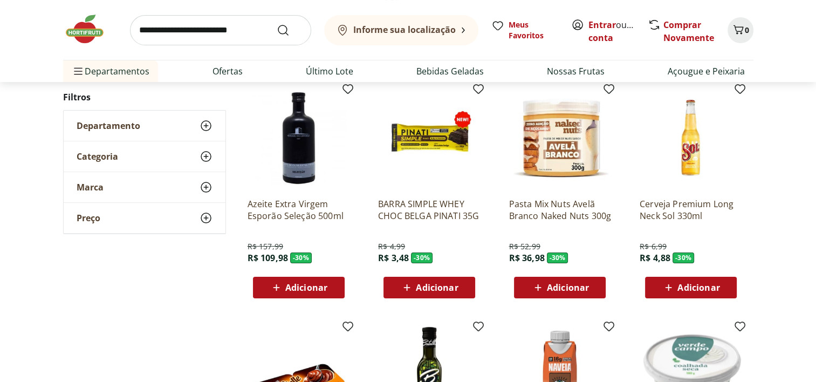
scroll to position [20493, 0]
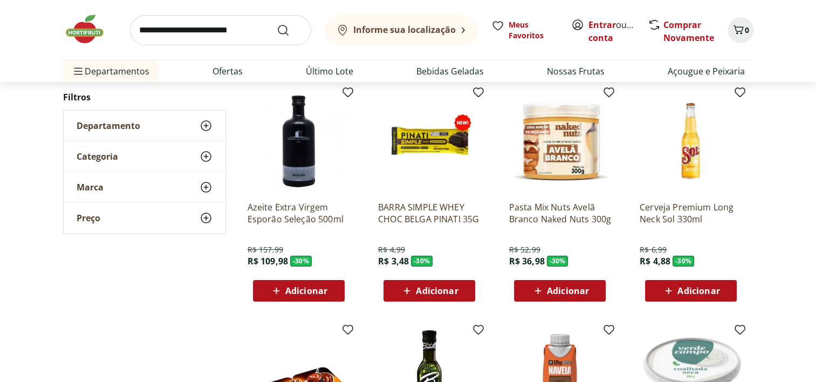
click at [571, 204] on p "Pasta Mix Nuts Avelã Branco Naked Nuts 300g" at bounding box center [560, 213] width 102 height 24
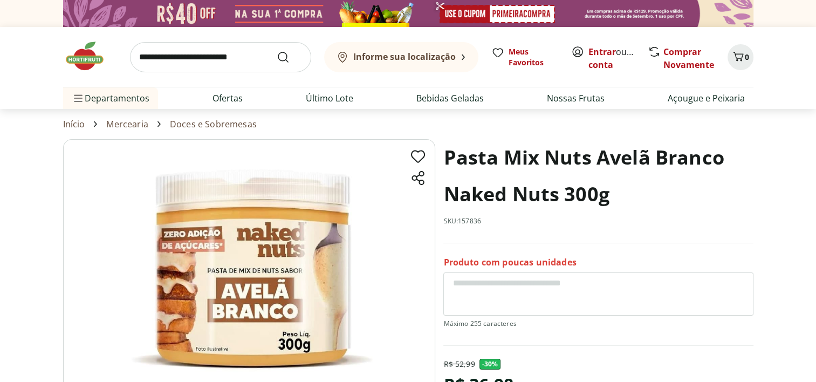
click at [80, 57] on img at bounding box center [90, 56] width 54 height 32
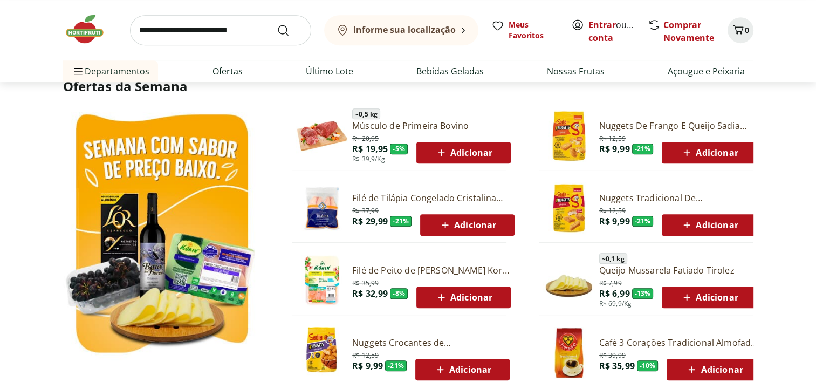
scroll to position [593, 0]
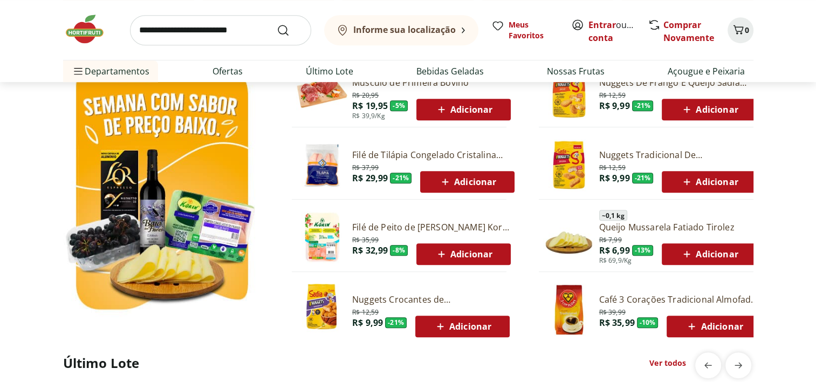
click at [459, 157] on link "Filé de Tilápia Congelado Cristalina 400g" at bounding box center [433, 155] width 162 height 12
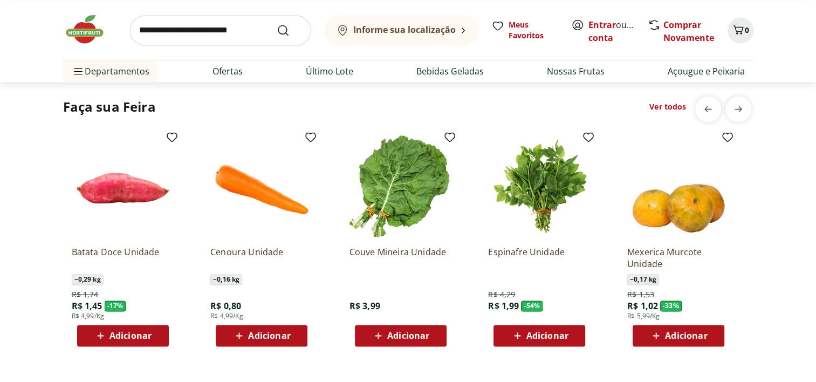
scroll to position [1672, 0]
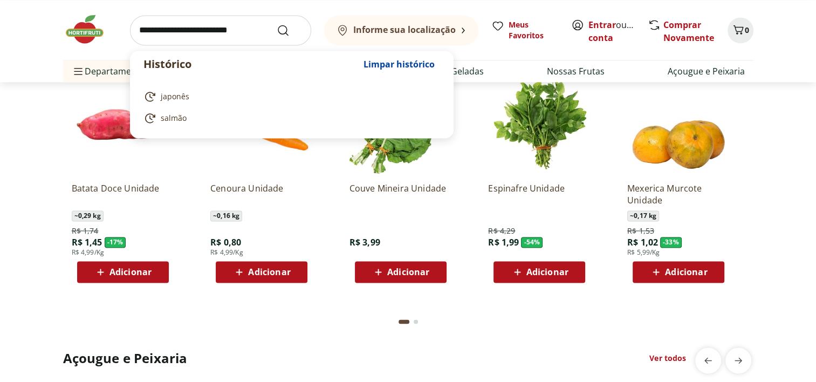
click at [216, 31] on input "search" at bounding box center [220, 30] width 181 height 30
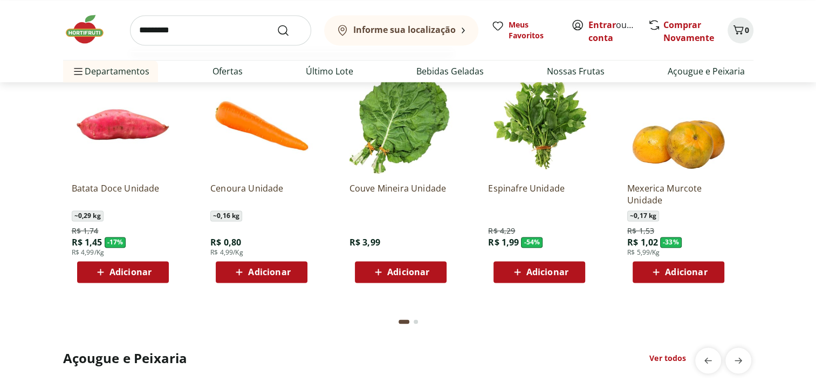
type input "*********"
click at [277, 24] on button "Submit Search" at bounding box center [290, 30] width 26 height 13
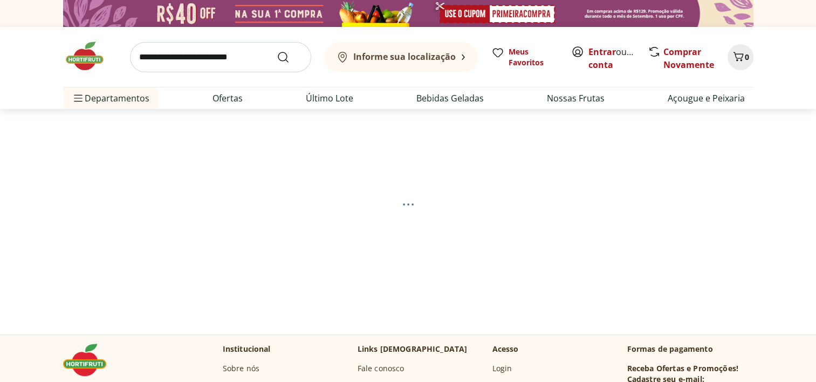
select select "**********"
